Goal: Communication & Community: Answer question/provide support

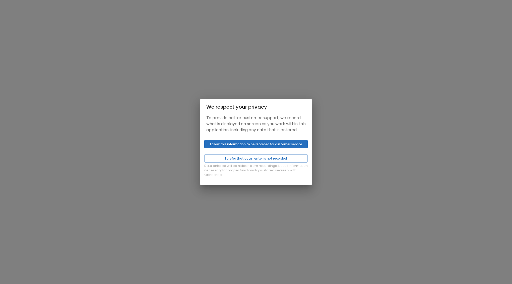
click at [236, 148] on button "I allow this information to be recorded for customer service" at bounding box center [255, 144] width 103 height 8
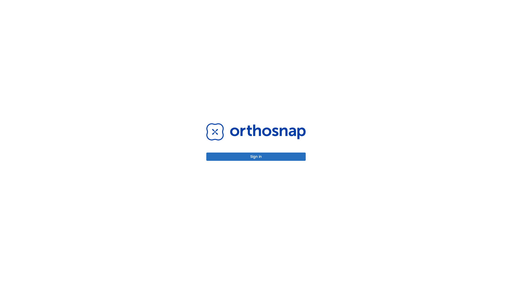
click at [256, 158] on button "Sign in" at bounding box center [255, 157] width 99 height 8
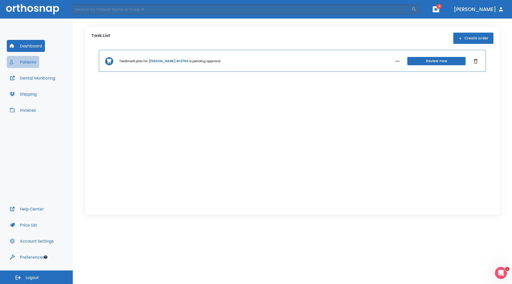
click at [25, 64] on button "Patients" at bounding box center [23, 62] width 32 height 12
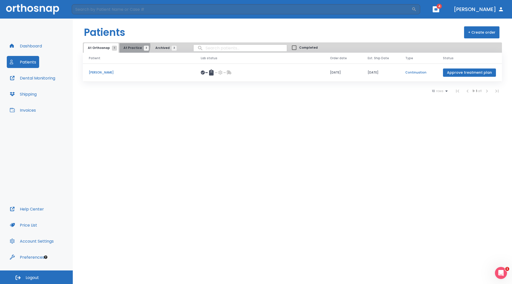
click at [131, 47] on span "At Practice 3" at bounding box center [135, 48] width 23 height 5
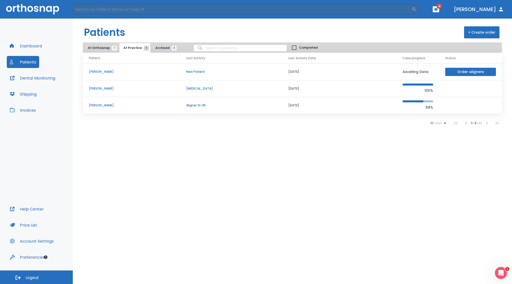
click at [95, 107] on p "[PERSON_NAME]" at bounding box center [131, 105] width 85 height 5
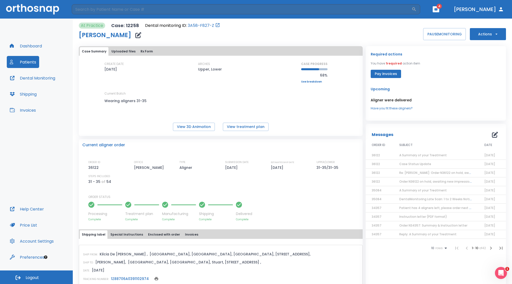
click at [431, 157] on span "A Summary of your Treatment" at bounding box center [422, 155] width 47 height 4
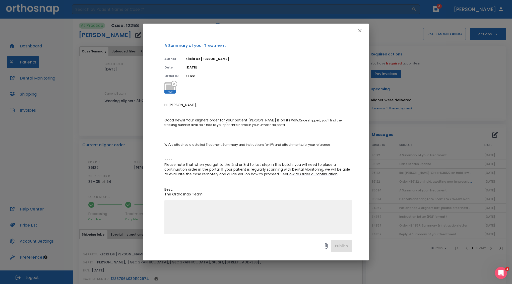
click at [359, 26] on button "button" at bounding box center [360, 31] width 10 height 10
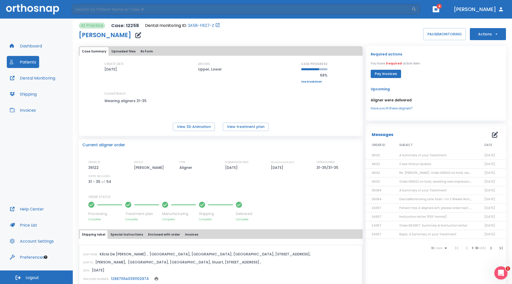
click at [501, 272] on icon "Open Intercom Messenger" at bounding box center [500, 272] width 8 height 8
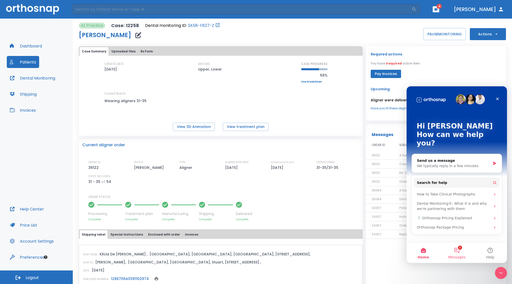
click at [457, 250] on button "1 Messages" at bounding box center [456, 253] width 33 height 20
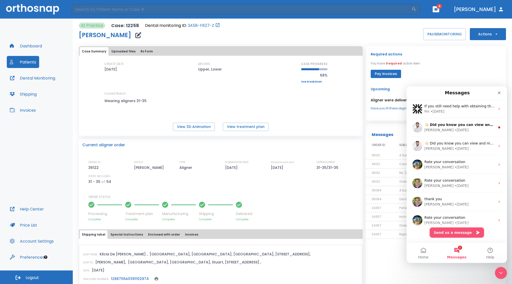
click at [453, 232] on button "Send us a message" at bounding box center [457, 233] width 54 height 10
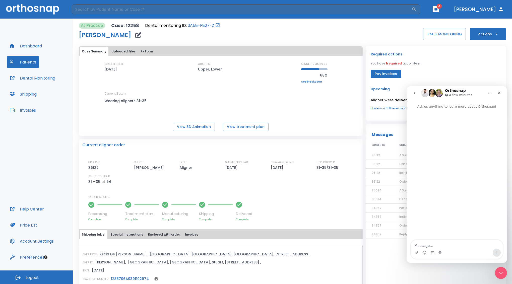
click at [419, 246] on textarea "Message…" at bounding box center [457, 244] width 92 height 9
click at [428, 246] on textarea "[PERSON_NAME] has a broken try in her mouth now (tray #29)" at bounding box center [457, 242] width 92 height 14
click at [456, 242] on textarea "[PERSON_NAME] has a broken try in her mouth now (tray #29)" at bounding box center [457, 242] width 92 height 14
click at [439, 246] on textarea "[PERSON_NAME] has a broken maxillary tray in her mouth now (tray #29)" at bounding box center [457, 242] width 92 height 14
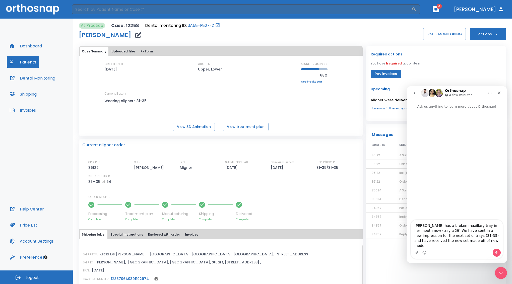
click at [459, 246] on textarea "[PERSON_NAME] has a broken maxillary tray in her mouth now (tray #29) We have s…" at bounding box center [457, 234] width 92 height 29
drag, startPoint x: 457, startPoint y: 242, endPoint x: 449, endPoint y: 247, distance: 9.6
click at [447, 247] on textarea "[PERSON_NAME] has a broken maxillary tray in her mouth now (tray #29) We have s…" at bounding box center [457, 232] width 92 height 34
drag, startPoint x: 462, startPoint y: 241, endPoint x: 449, endPoint y: 242, distance: 12.8
click at [449, 242] on textarea "[PERSON_NAME] has a broken maxillary tray in her mouth now (tray #29) We have s…" at bounding box center [457, 232] width 92 height 34
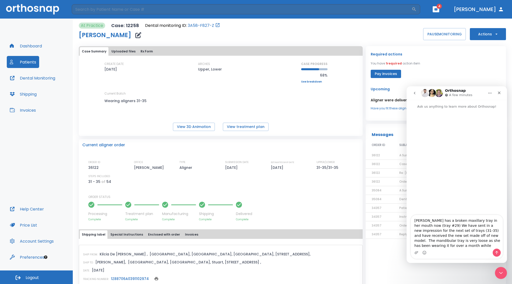
drag, startPoint x: 426, startPoint y: 248, endPoint x: 415, endPoint y: 248, distance: 10.6
click at [415, 248] on textarea "[PERSON_NAME] has a broken maxillary tray in her mouth now (tray #29) We have s…" at bounding box center [457, 232] width 92 height 34
click at [459, 247] on textarea "[PERSON_NAME] has a broken maxillary tray in her mouth now (tray #29) We have s…" at bounding box center [457, 229] width 92 height 40
click at [473, 248] on textarea "[PERSON_NAME] has a broken maxillary tray in her mouth now (tray #29) We have s…" at bounding box center [457, 229] width 92 height 40
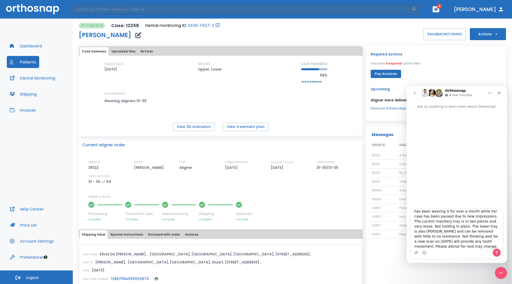
scroll to position [33, 0]
click at [480, 222] on textarea "[PERSON_NAME] has a broken maxillary tray in her mouth now (tray #29) We have s…" at bounding box center [457, 229] width 92 height 40
click at [496, 226] on textarea "[PERSON_NAME] has a broken maxillary tray in her mouth now (tray #29) We have s…" at bounding box center [457, 229] width 92 height 40
click at [428, 232] on textarea "[PERSON_NAME] has a broken maxillary tray in her mouth now (tray #29) We have s…" at bounding box center [457, 229] width 92 height 40
click at [478, 227] on textarea "[PERSON_NAME] has a broken maxillary tray in her mouth now (tray #29) We have s…" at bounding box center [457, 229] width 92 height 40
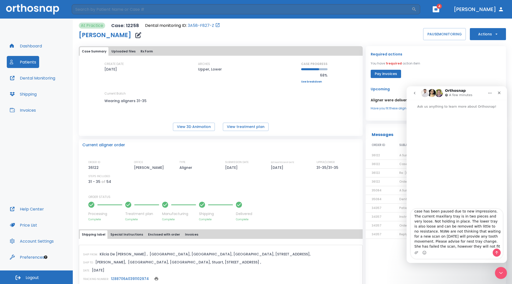
click at [480, 226] on textarea "[PERSON_NAME] has a broken maxillary tray in her mouth now (tray #29) We have s…" at bounding box center [457, 229] width 92 height 40
click at [434, 236] on textarea "[PERSON_NAME] has a broken maxillary tray in her mouth now (tray #29) We have s…" at bounding box center [457, 229] width 92 height 40
click at [420, 242] on textarea "[PERSON_NAME] has a broken maxillary tray in her mouth now (tray #29) We have s…" at bounding box center [457, 229] width 92 height 40
click at [470, 242] on textarea "[PERSON_NAME] has a broken maxillary tray in her mouth now (tray #29) We have s…" at bounding box center [457, 229] width 92 height 40
drag, startPoint x: 469, startPoint y: 242, endPoint x: 464, endPoint y: 242, distance: 5.5
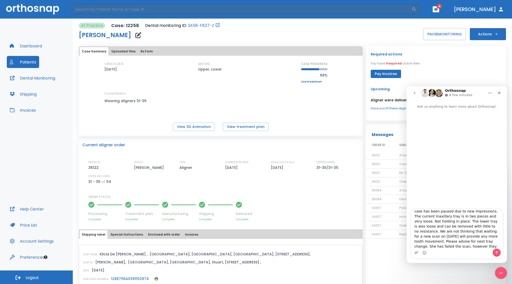
click at [464, 242] on textarea "[PERSON_NAME] has a broken maxillary tray in her mouth now (tray #29) We have s…" at bounding box center [457, 229] width 92 height 40
click at [486, 247] on textarea "[PERSON_NAME] has a broken maxillary tray in her mouth now (tray #29) We have s…" at bounding box center [457, 229] width 92 height 40
click at [454, 242] on textarea "[PERSON_NAME] has a broken maxillary tray in her mouth now (tray #29) We have s…" at bounding box center [457, 229] width 92 height 40
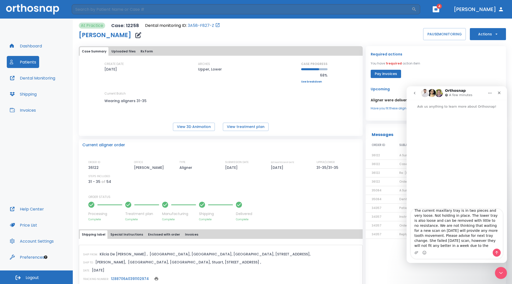
type textarea "[PERSON_NAME] has a broken maxillary tray in her mouth now (tray #29) We have s…"
click at [498, 252] on icon "Send a message…" at bounding box center [497, 253] width 4 height 4
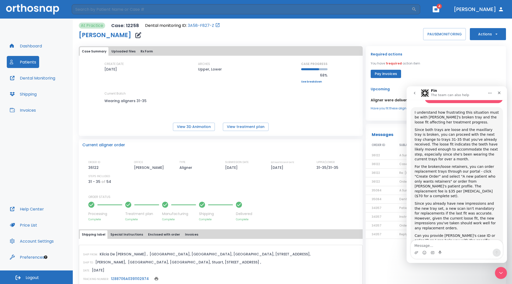
scroll to position [118, 0]
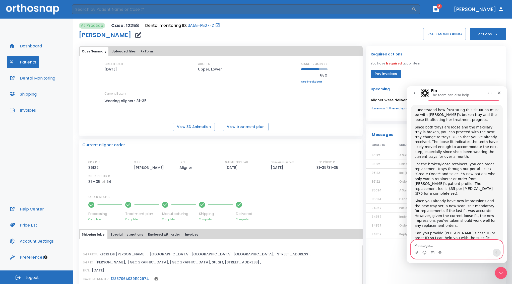
click at [416, 248] on textarea "Message…" at bounding box center [457, 244] width 92 height 9
drag, startPoint x: 434, startPoint y: 246, endPoint x: 384, endPoint y: 247, distance: 50.0
click at [407, 247] on html "Fin The team can also help Ask us anything to learn more about Orthosnap! [PERS…" at bounding box center [457, 174] width 100 height 177
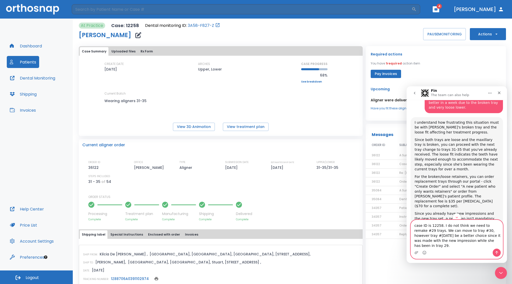
type textarea "case ID is 12258. I do not think we need to remake #29 trays. We can move to tr…"
click at [496, 253] on icon "Send a message…" at bounding box center [497, 253] width 4 height 4
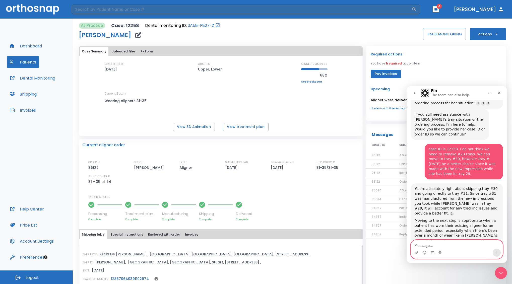
scroll to position [274, 0]
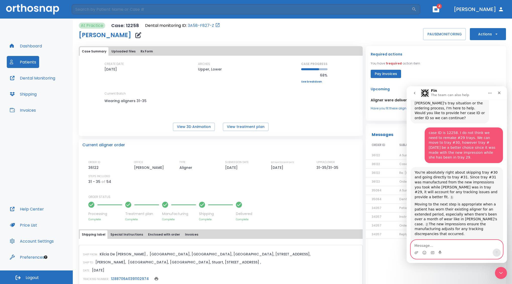
drag, startPoint x: 429, startPoint y: 242, endPoint x: 433, endPoint y: 236, distance: 6.7
click at [429, 242] on textarea "Message…" at bounding box center [457, 244] width 92 height 9
type textarea "Yes, Just what I was thinking."
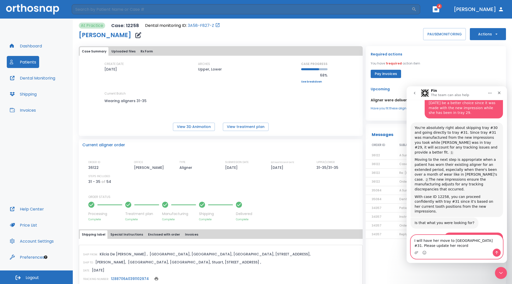
scroll to position [324, 0]
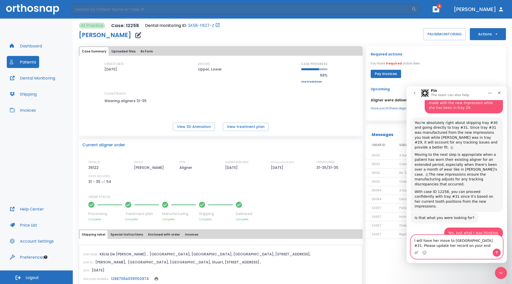
type textarea "I will have her move to [GEOGRAPHIC_DATA] #31. Please update her record on your…"
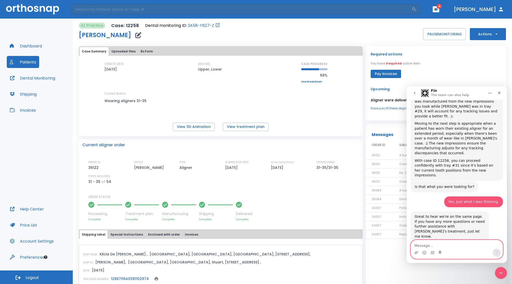
scroll to position [369, 0]
